Goal: Task Accomplishment & Management: Manage account settings

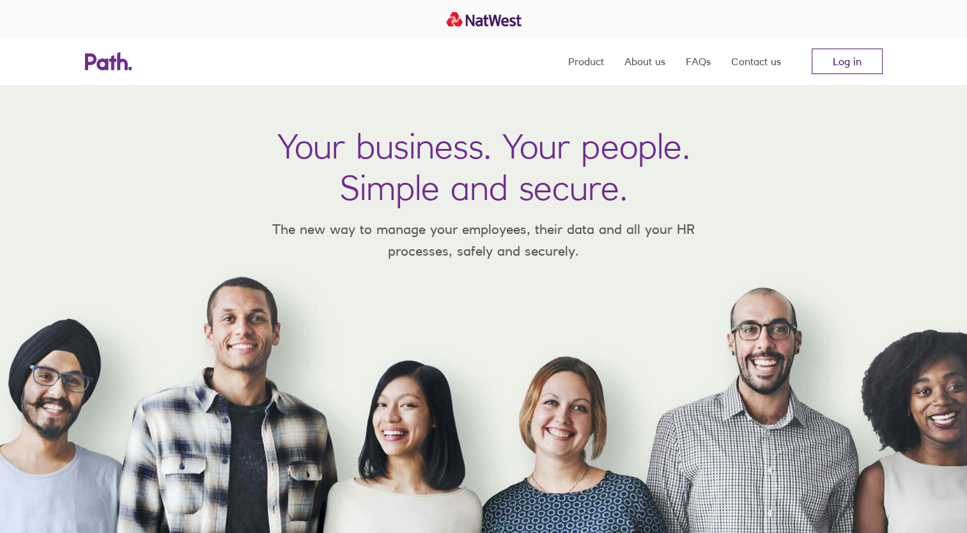
click at [841, 57] on link "Log in" at bounding box center [847, 62] width 71 height 26
